Goal: Information Seeking & Learning: Find specific fact

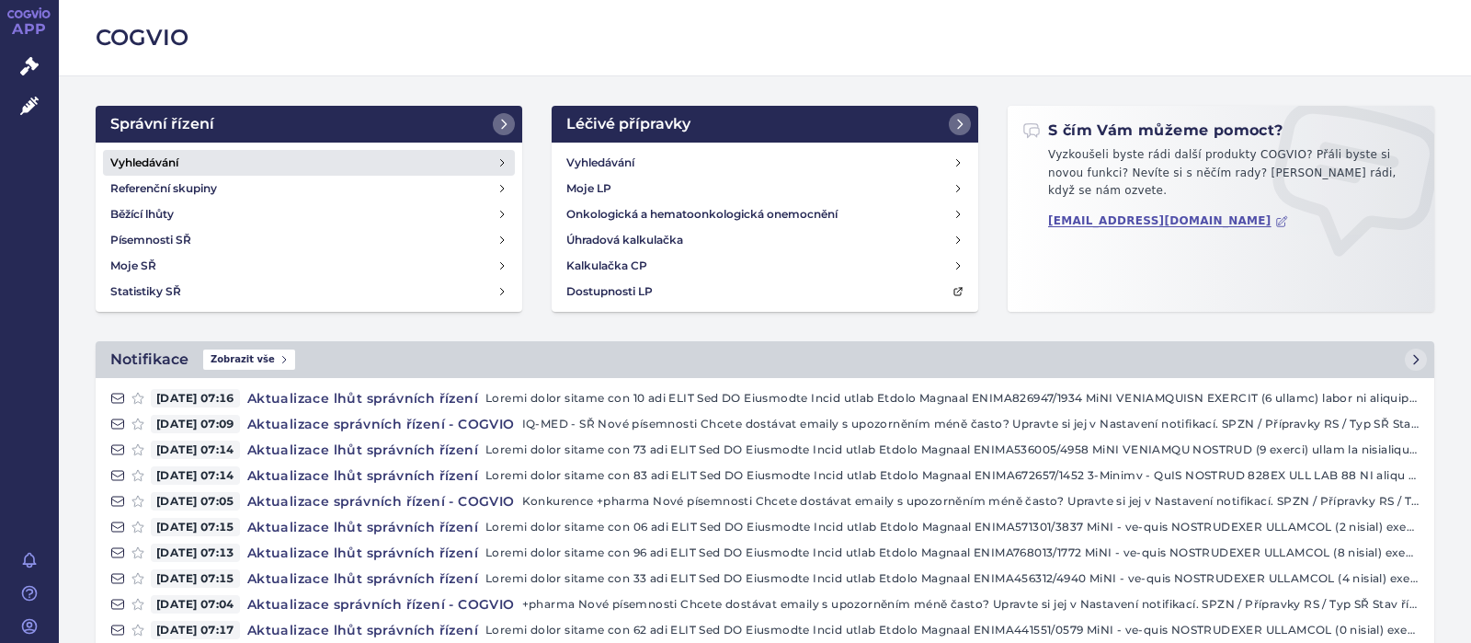
click at [129, 163] on h4 "Vyhledávání" at bounding box center [144, 163] width 68 height 18
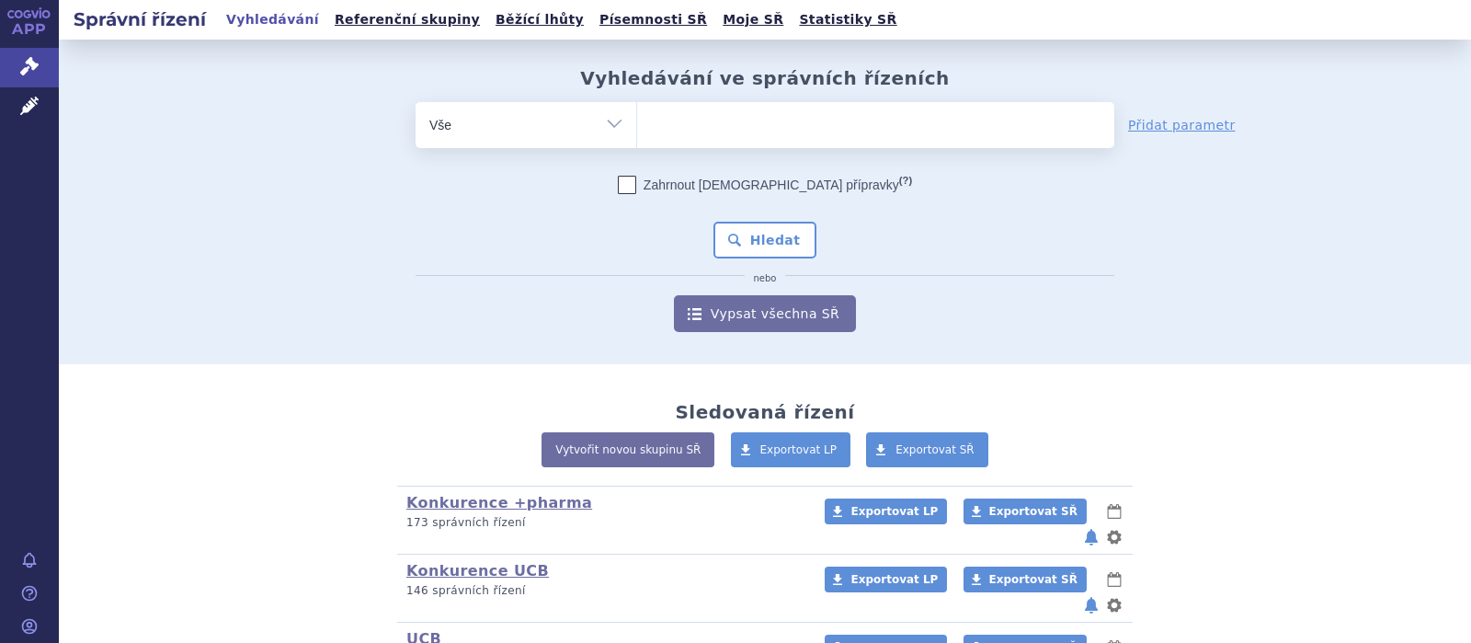
click at [723, 120] on ul at bounding box center [875, 121] width 477 height 39
click at [637, 120] on select at bounding box center [636, 124] width 1 height 46
type input "o"
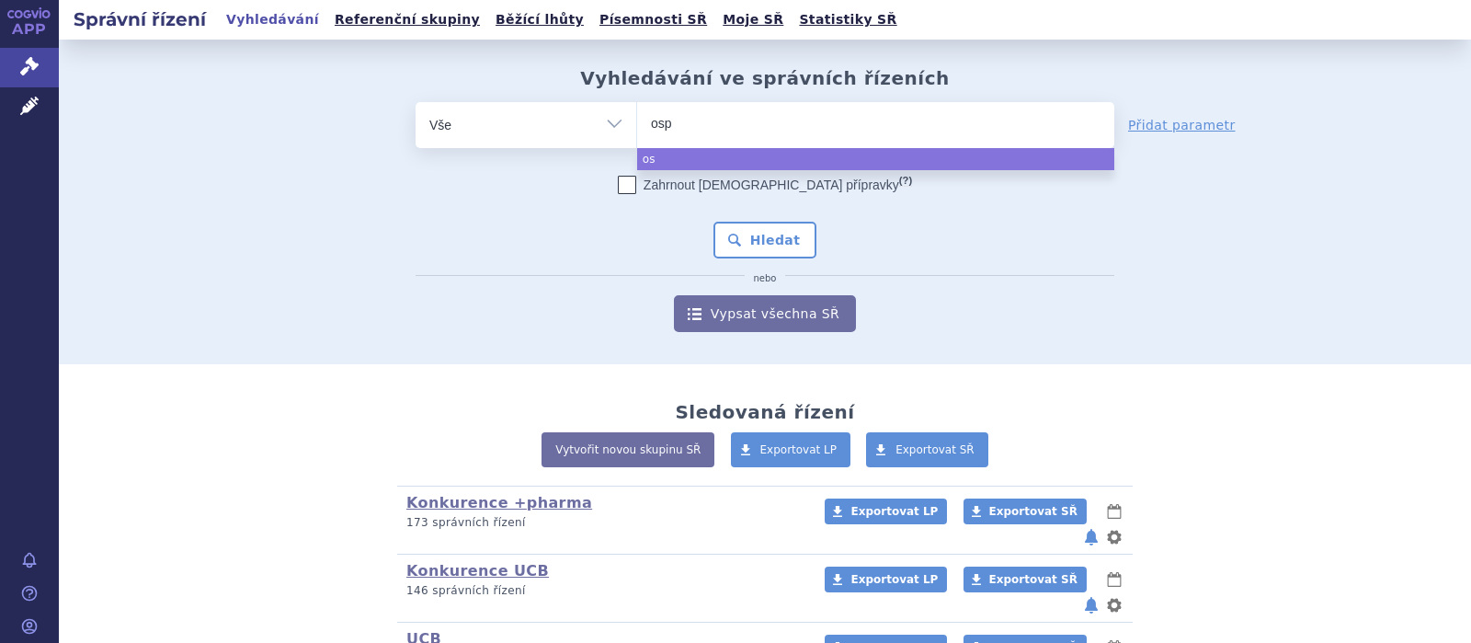
type input "ospo"
type input "ospol"
type input "ospolo"
type input "ospolot"
select select "ospolot"
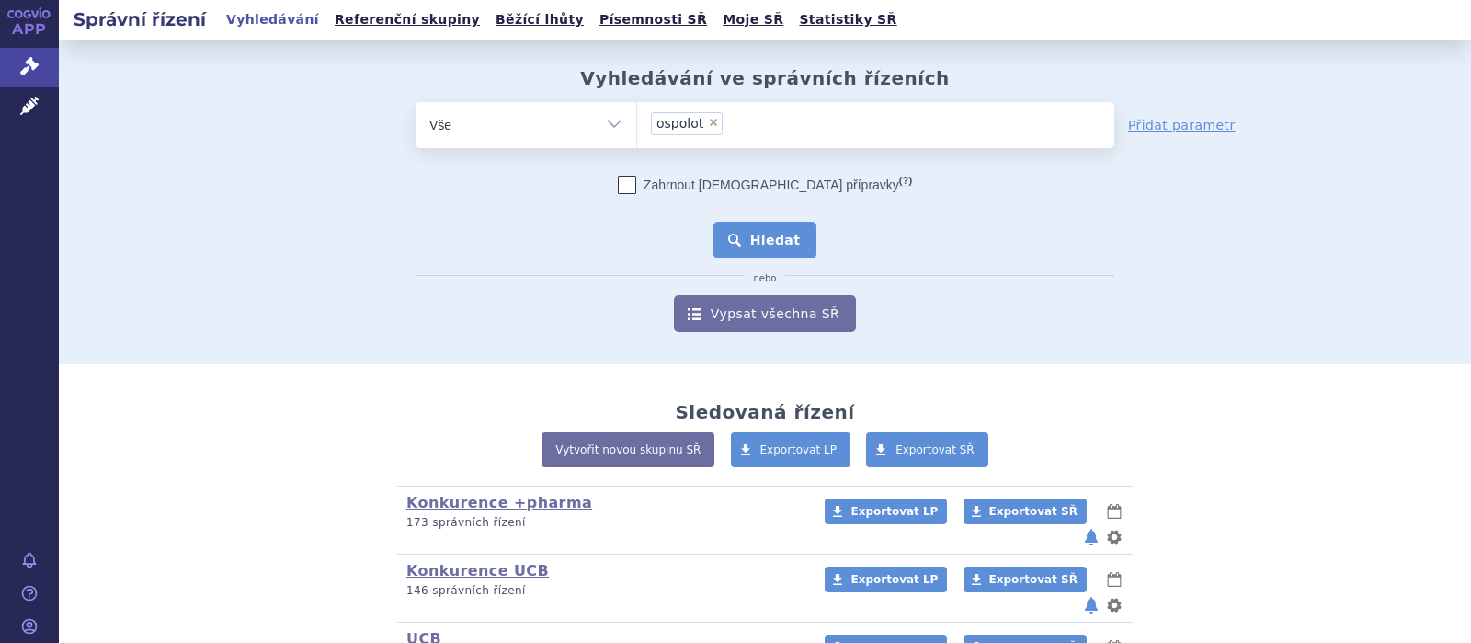
click at [774, 243] on button "Hledat" at bounding box center [765, 240] width 104 height 37
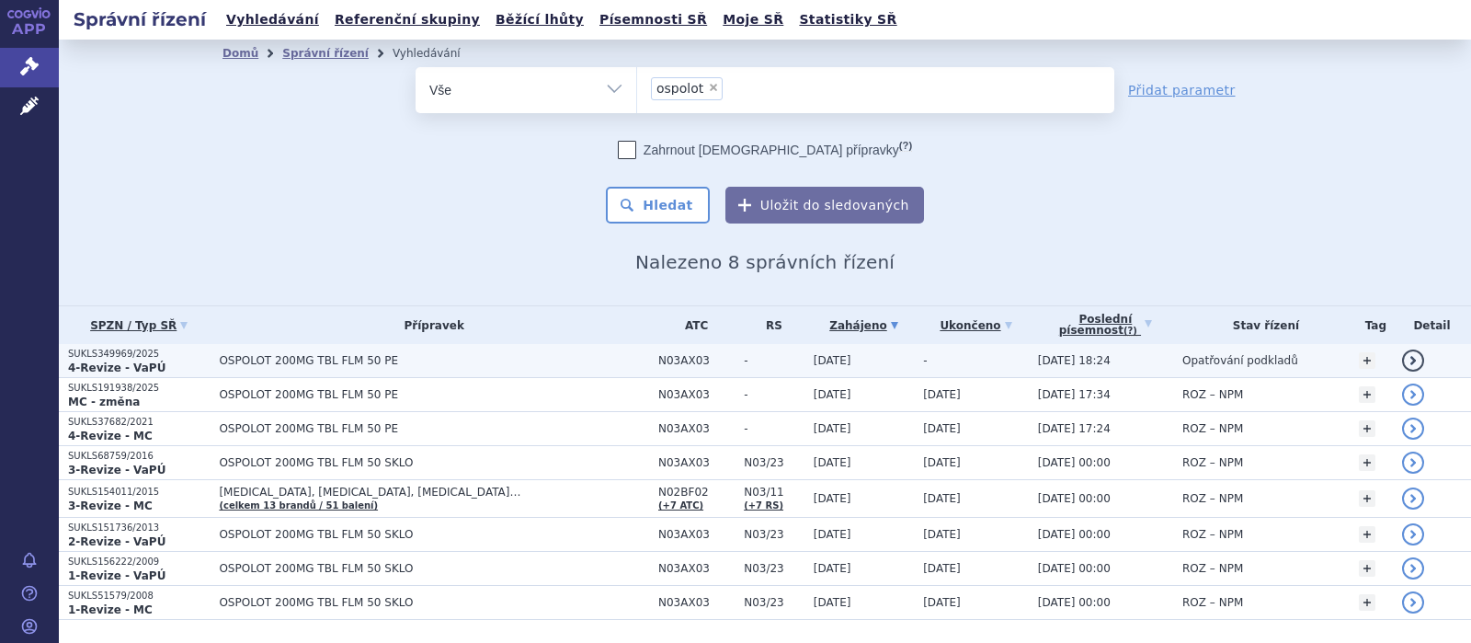
click at [362, 360] on span "OSPOLOT 200MG TBL FLM 50 PE" at bounding box center [434, 360] width 430 height 13
